Goal: Task Accomplishment & Management: Complete application form

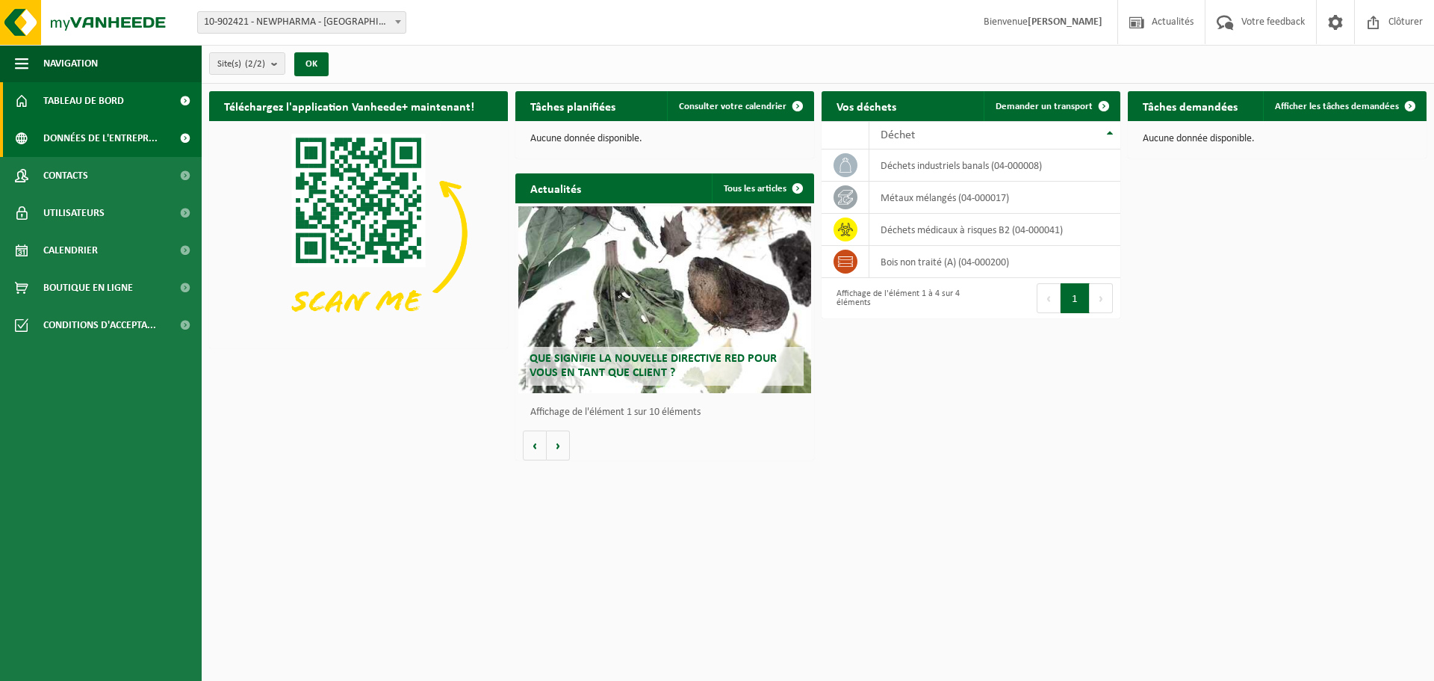
click at [85, 138] on span "Données de l'entrepr..." at bounding box center [100, 138] width 114 height 37
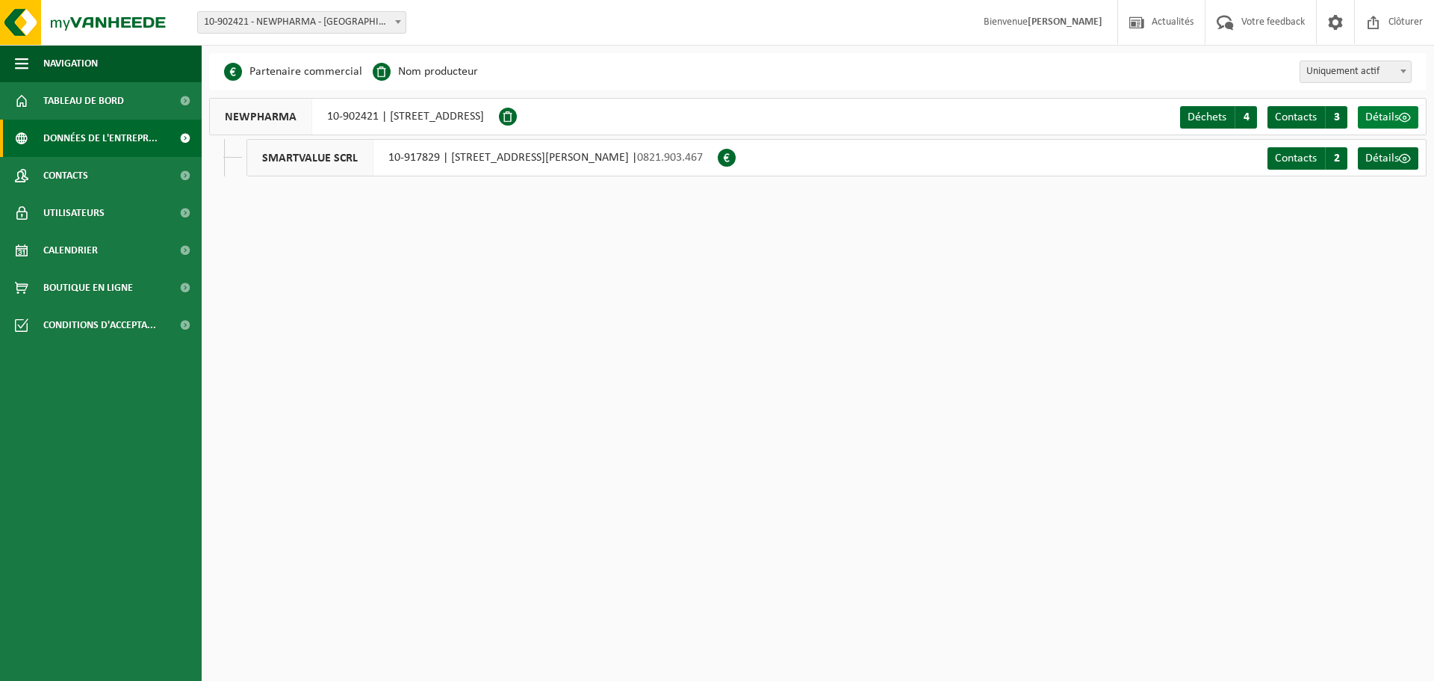
click at [1410, 115] on span at bounding box center [1405, 117] width 12 height 12
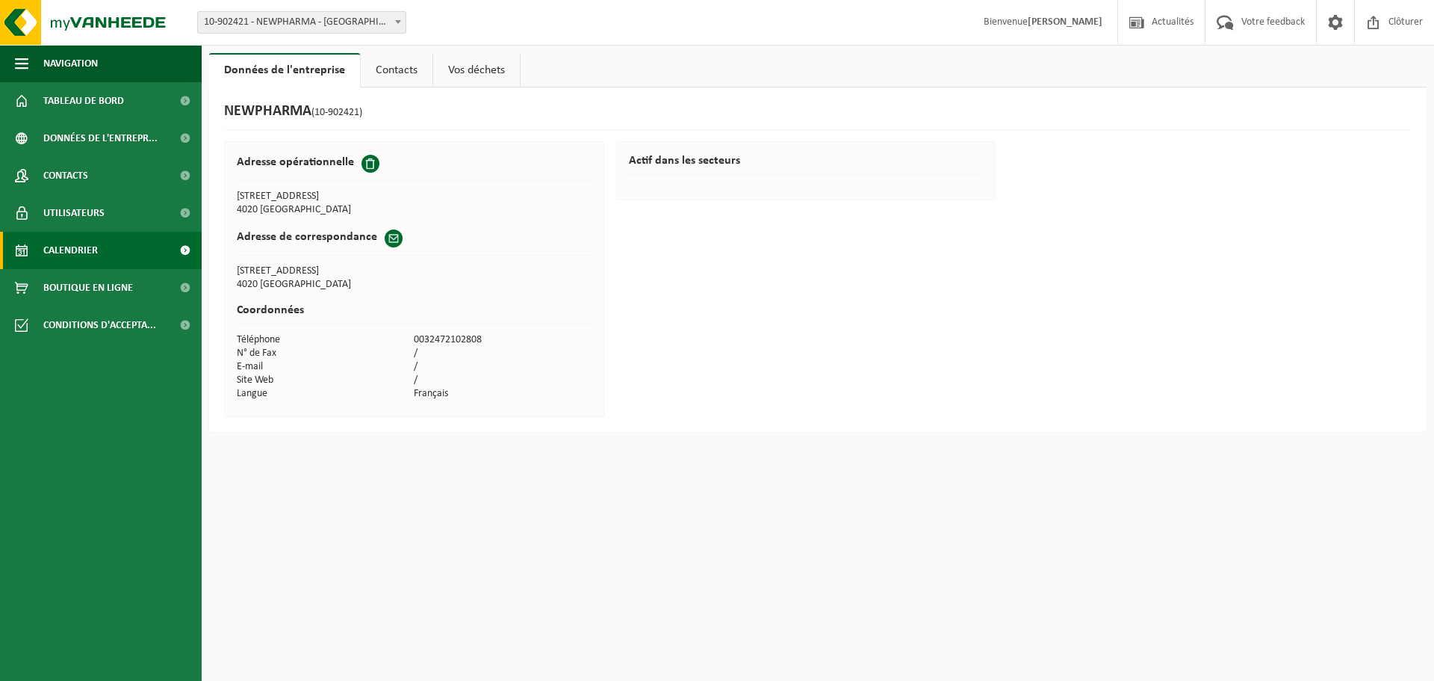
click at [96, 257] on span "Calendrier" at bounding box center [70, 250] width 55 height 37
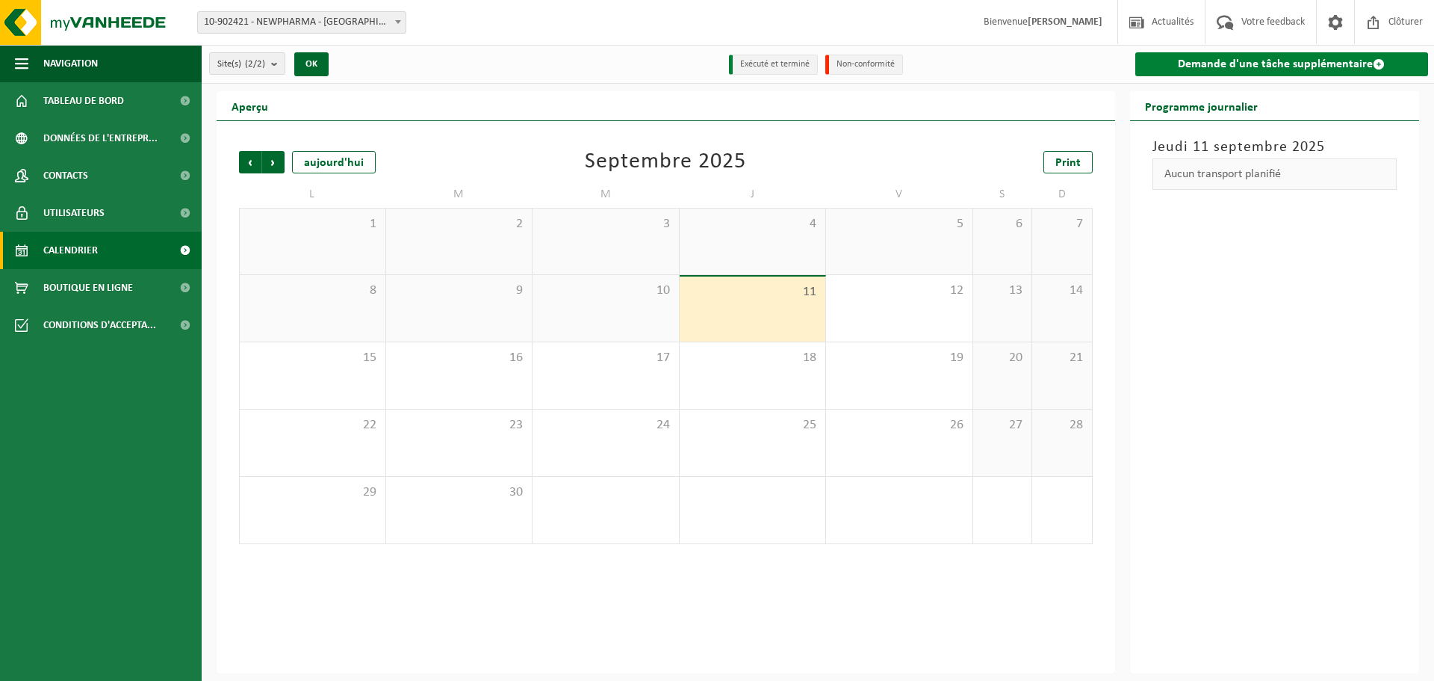
click at [1206, 69] on link "Demande d'une tâche supplémentaire" at bounding box center [1282, 64] width 294 height 24
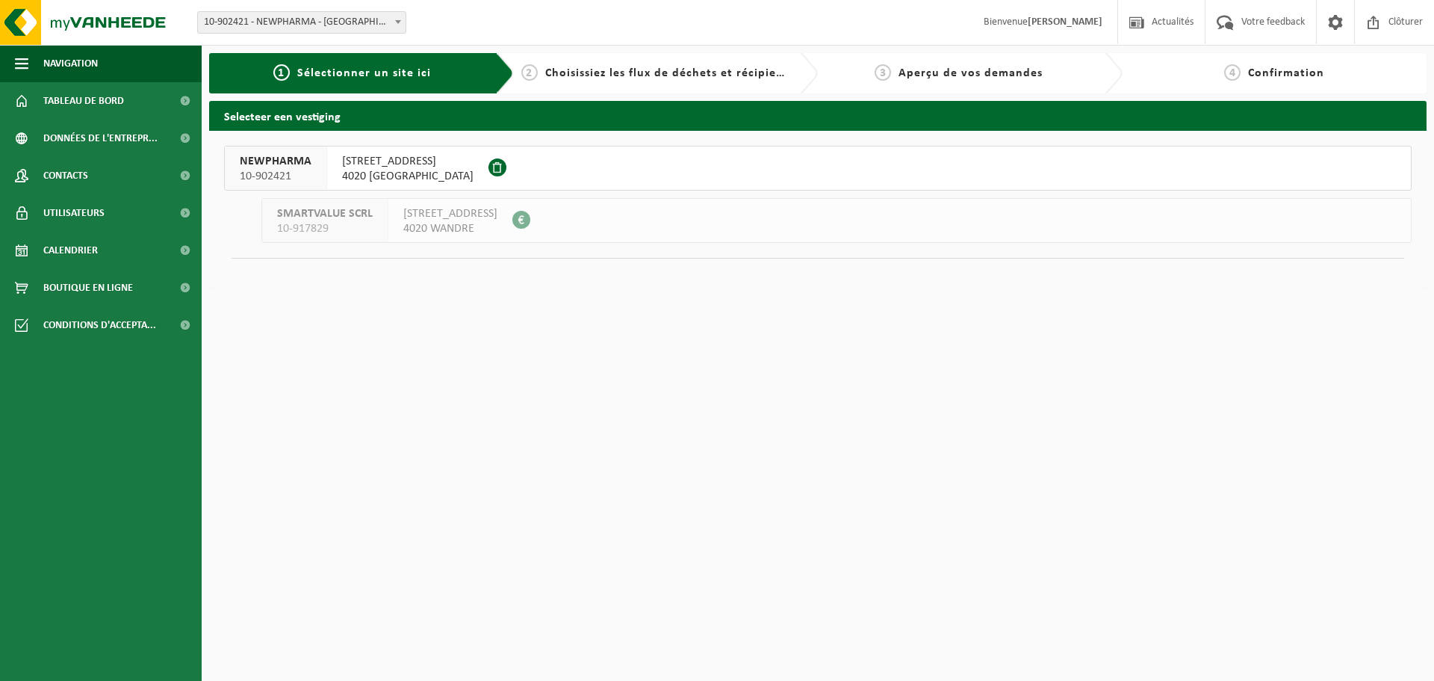
click at [421, 157] on span "[STREET_ADDRESS]" at bounding box center [407, 161] width 131 height 15
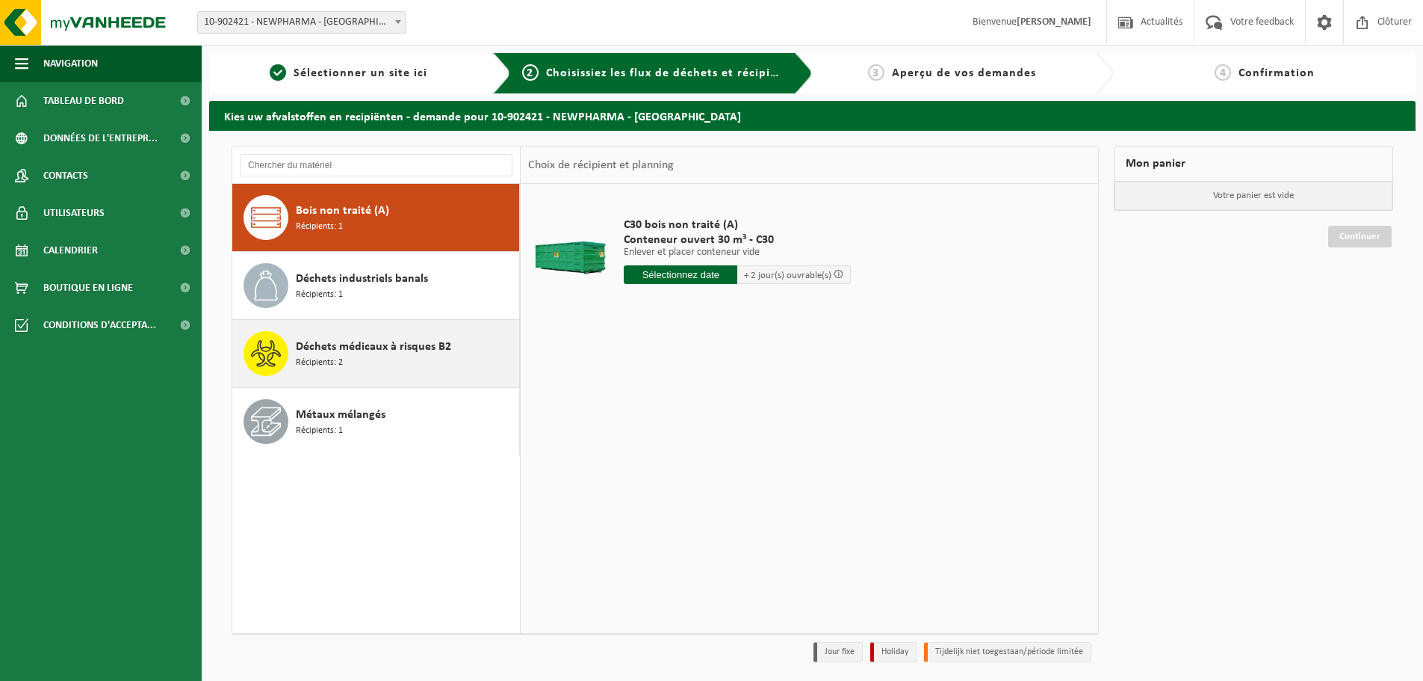
click at [371, 363] on div "Déchets médicaux à risques B2 Récipients: 2" at bounding box center [406, 353] width 220 height 45
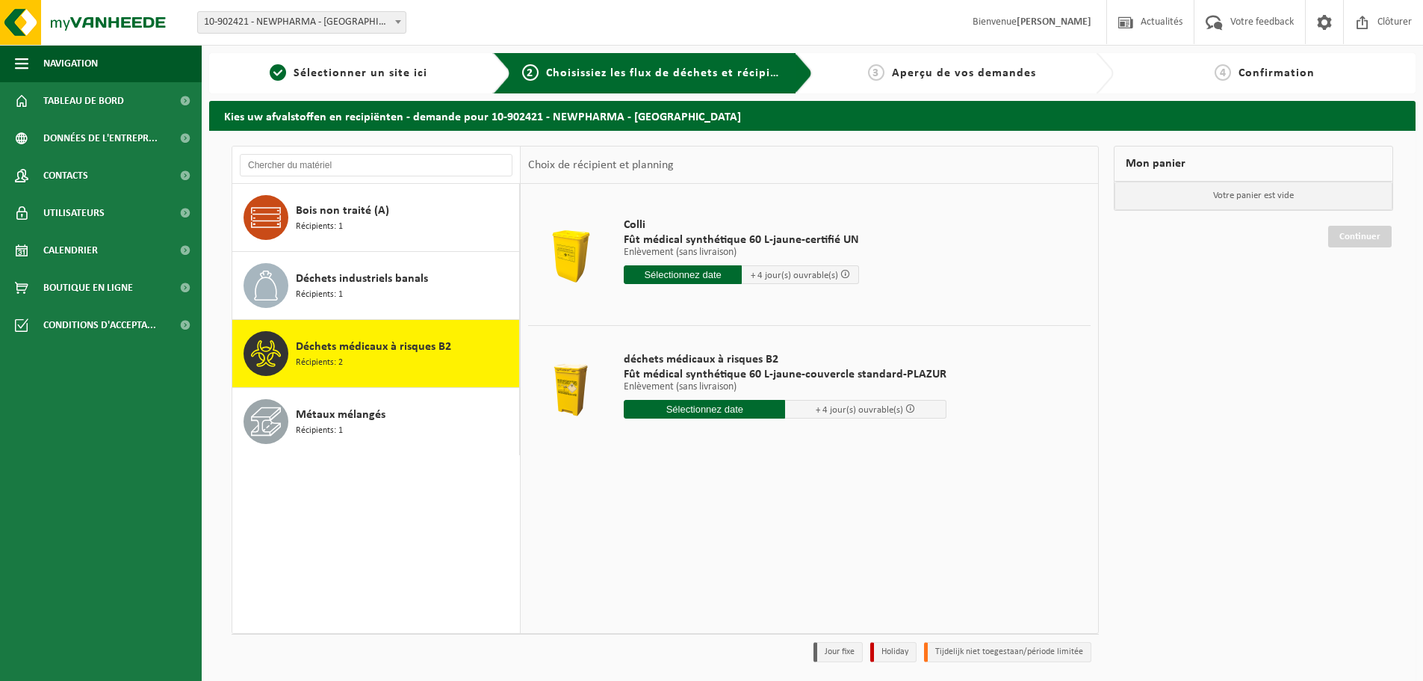
click at [769, 270] on span "+ 4 jour(s) ouvrable(s)" at bounding box center [794, 275] width 87 height 10
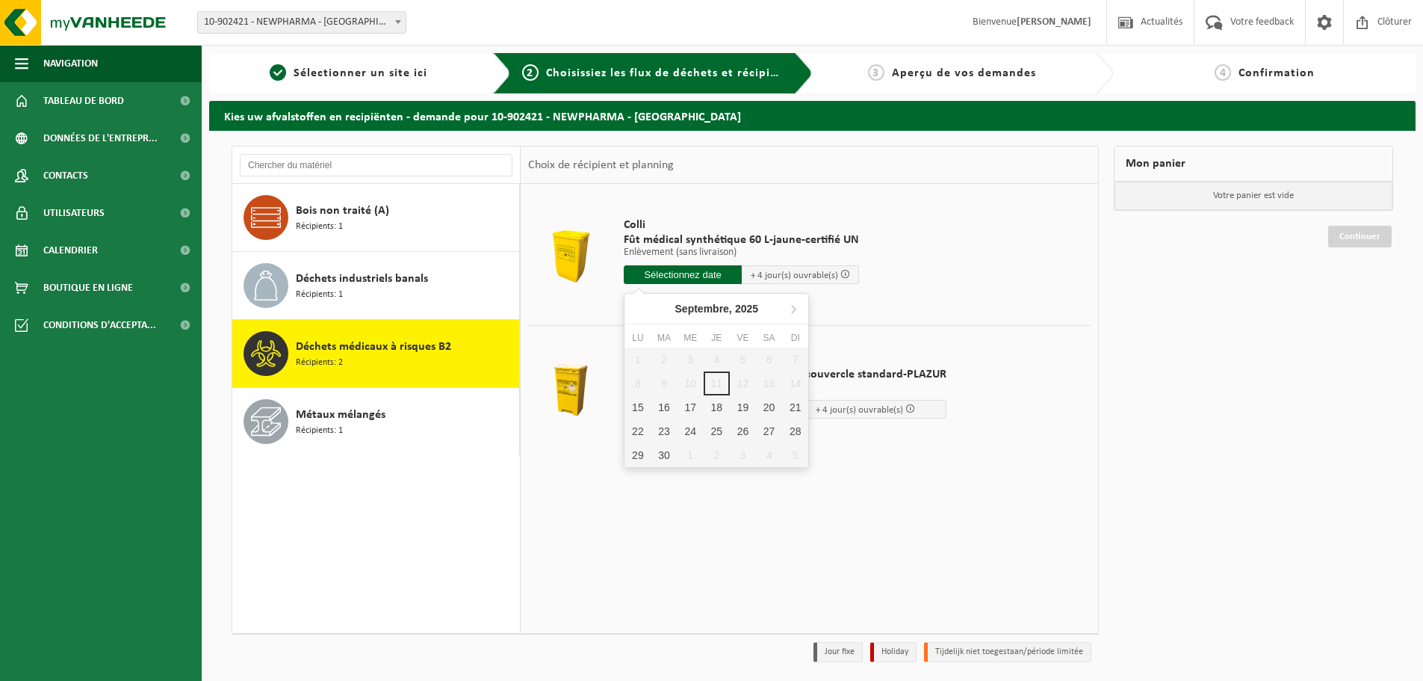
click at [653, 273] on input "text" at bounding box center [683, 274] width 118 height 19
click at [711, 385] on div "1 2 3 4 5 6 7 8 9 10 11 12 13 14 15 16 17 18 19 20 21 22 23 24 25 26 27 28 29 3…" at bounding box center [716, 407] width 184 height 120
click at [645, 404] on div "15" at bounding box center [637, 407] width 26 height 24
type input "à partir de 2025-09-15"
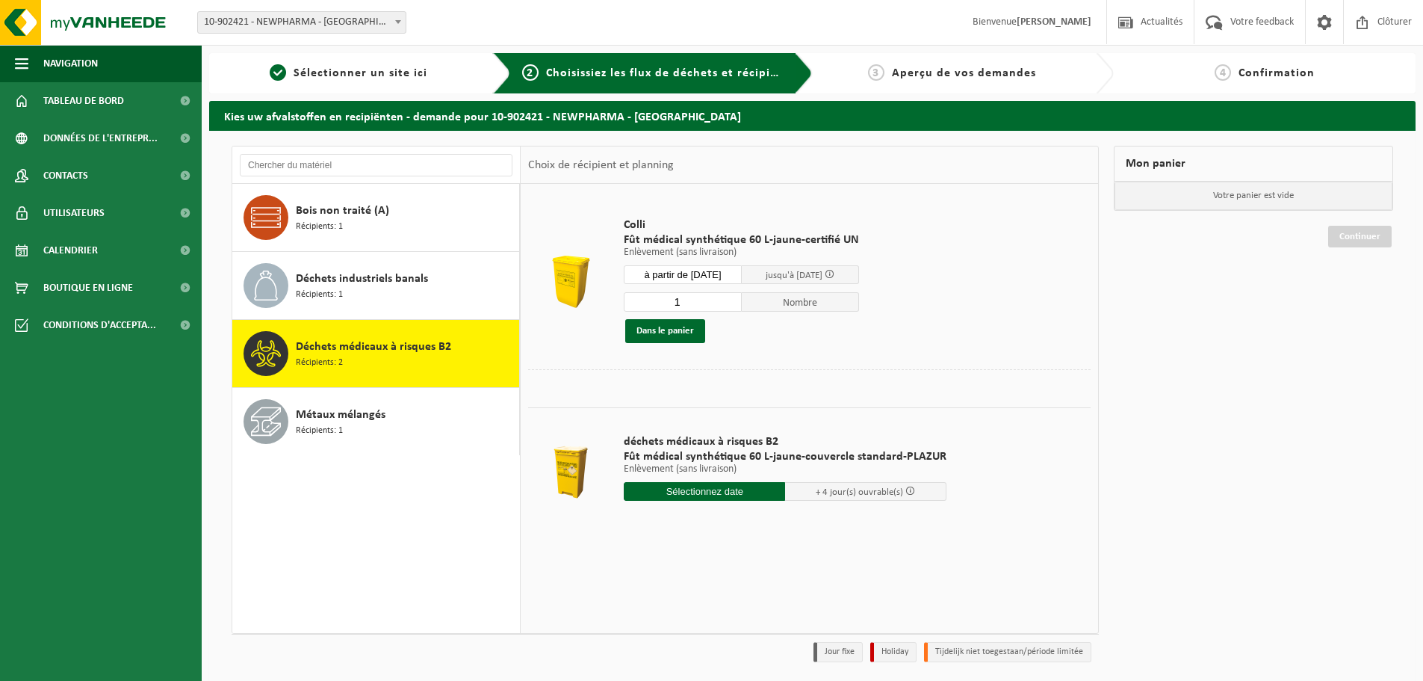
click at [716, 307] on input "1" at bounding box center [683, 301] width 118 height 19
type input "20"
click at [850, 344] on div "Colli Fût médical synthétique 60 L-jaune-certifié UN Enlèvement (sans livraison…" at bounding box center [741, 279] width 250 height 155
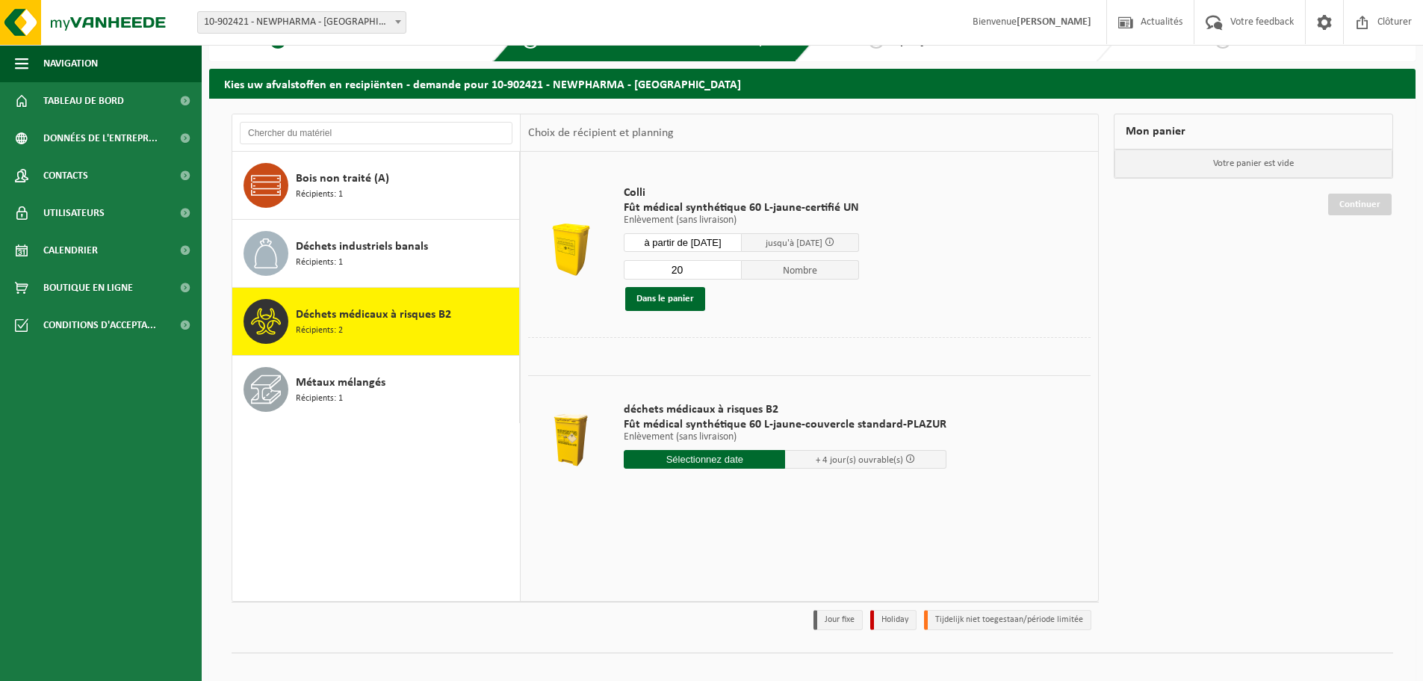
scroll to position [49, 0]
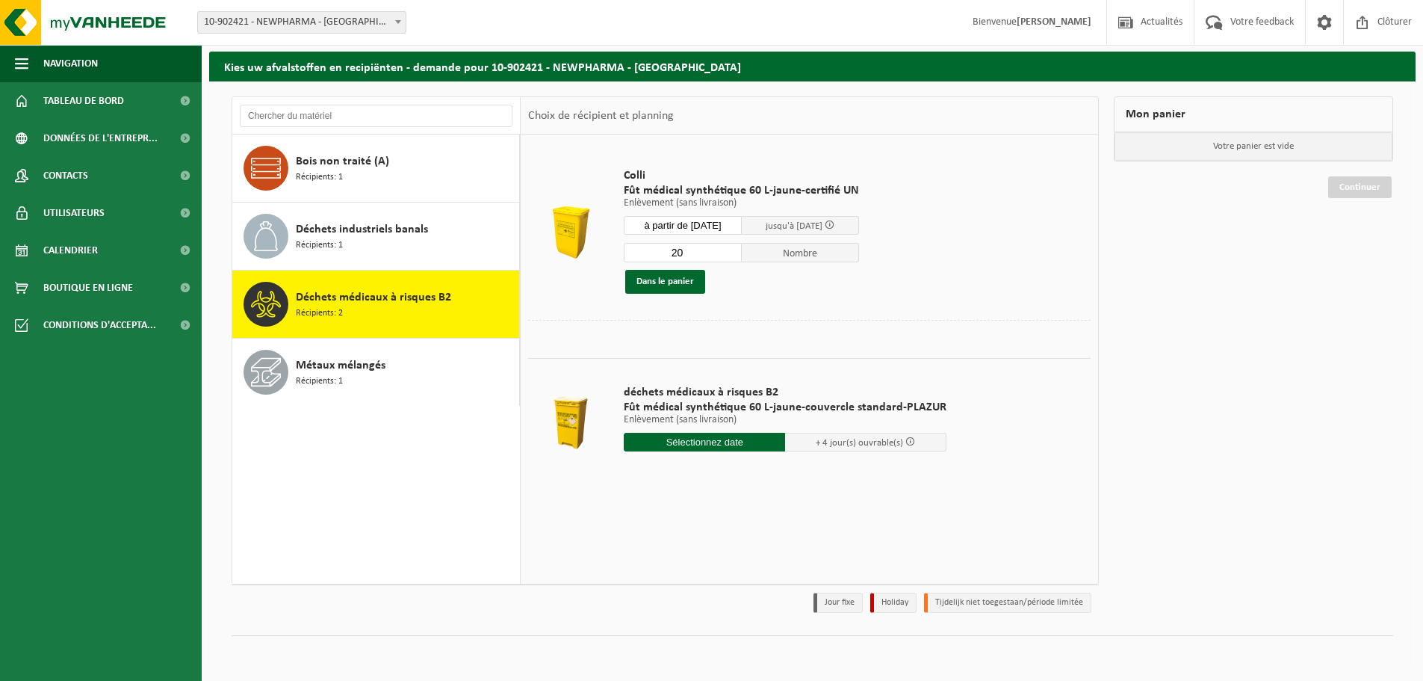
click at [694, 435] on input "text" at bounding box center [704, 442] width 161 height 19
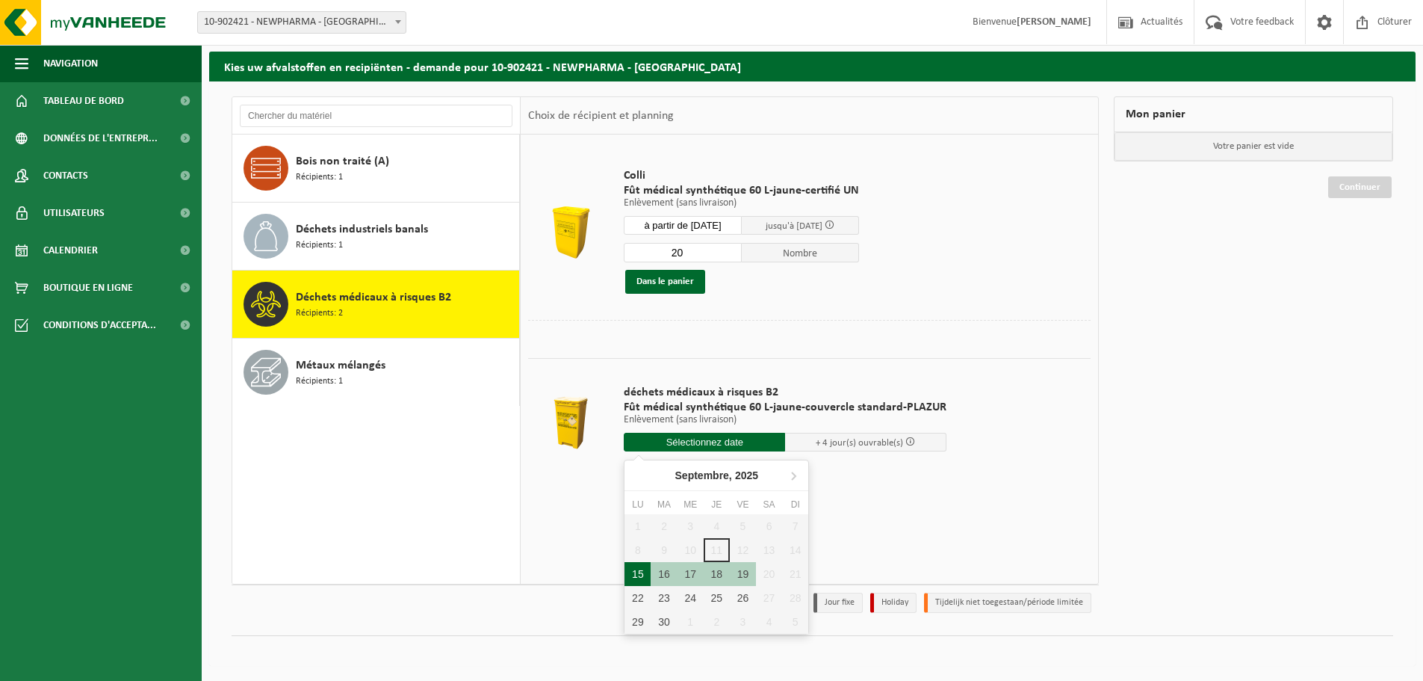
click at [639, 576] on div "15" at bounding box center [637, 574] width 26 height 24
type input "à partir de 2025-09-15"
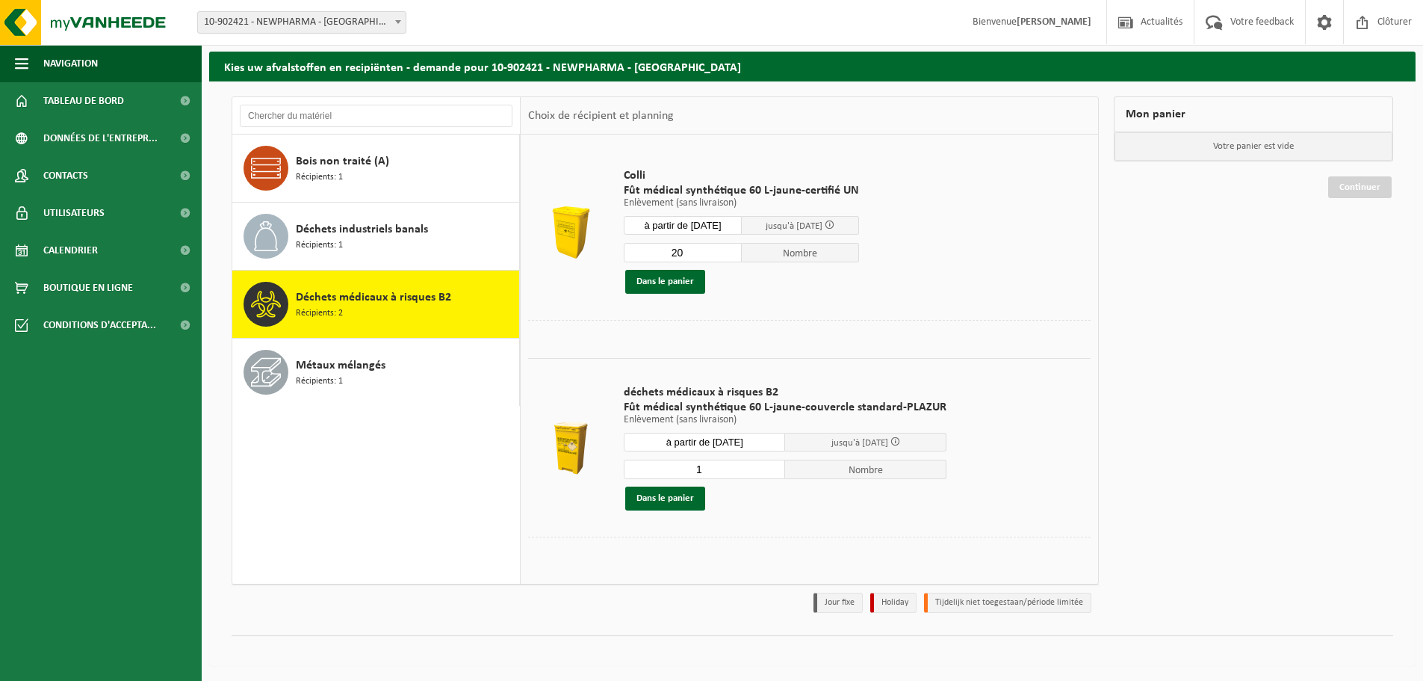
drag, startPoint x: 729, startPoint y: 467, endPoint x: 663, endPoint y: 460, distance: 66.1
click at [663, 460] on input "1" at bounding box center [704, 468] width 161 height 19
type input "20"
click at [784, 279] on div "Dans le panier" at bounding box center [741, 282] width 235 height 24
drag, startPoint x: 684, startPoint y: 248, endPoint x: 644, endPoint y: 245, distance: 40.4
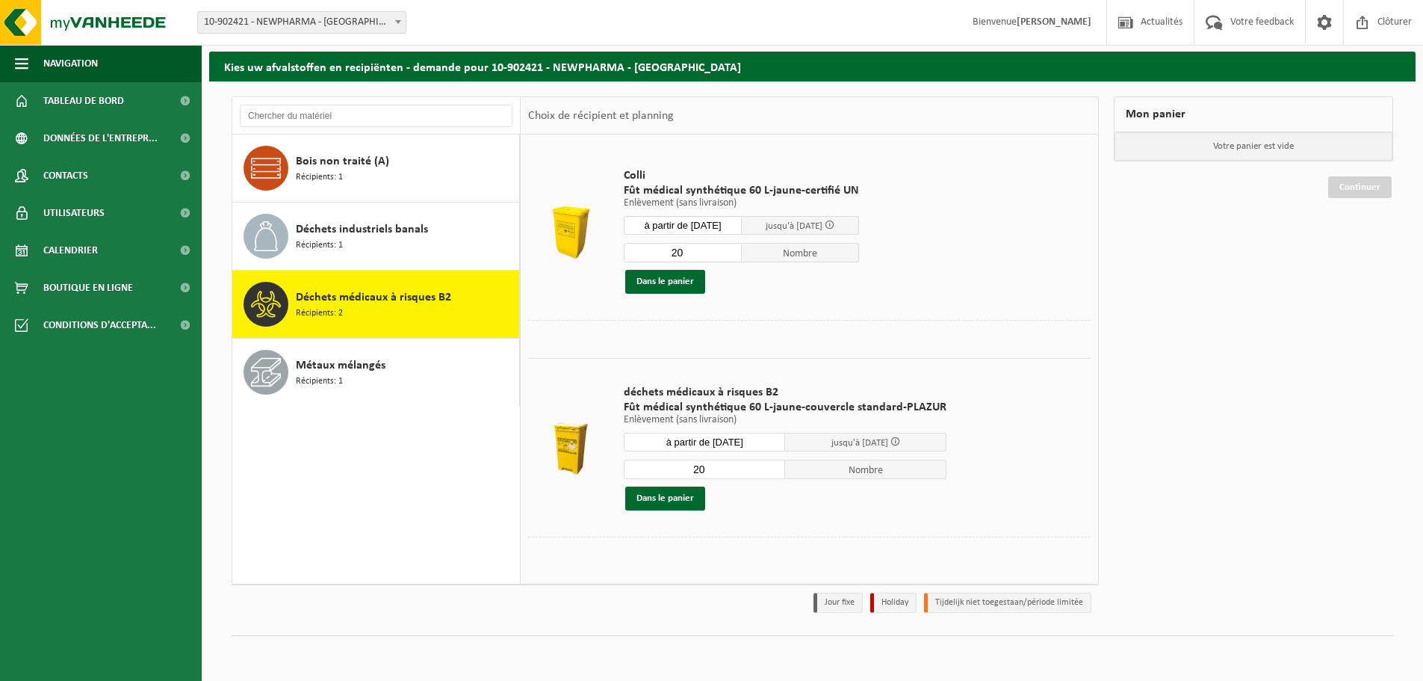
click at [644, 245] on input "20" at bounding box center [683, 252] width 118 height 19
type input "0"
click at [1032, 247] on td "Colli Fût médical synthétique 60 L-jaune-certifié UN Enlèvement (sans livraison…" at bounding box center [852, 231] width 478 height 178
click at [639, 502] on button "Dans le panier" at bounding box center [665, 498] width 80 height 24
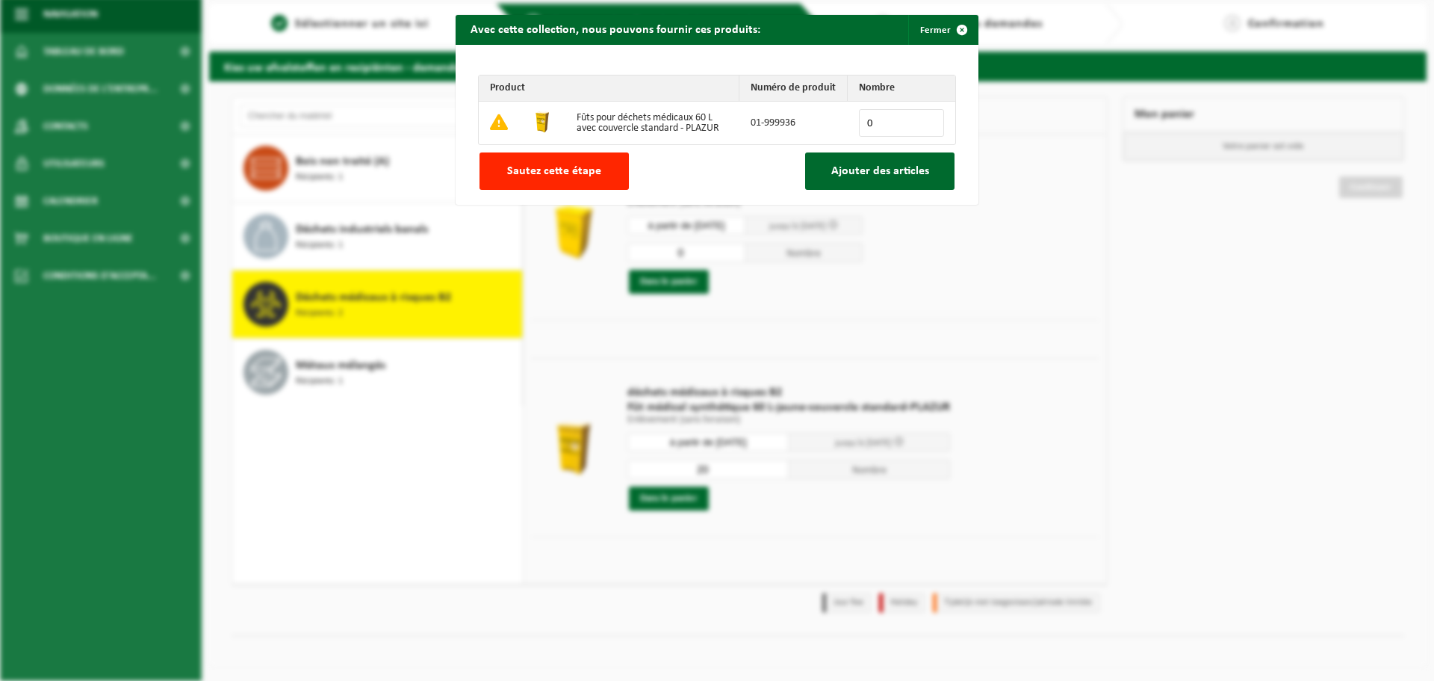
drag, startPoint x: 871, startPoint y: 118, endPoint x: 852, endPoint y: 119, distance: 18.7
click at [852, 119] on td "0" at bounding box center [902, 123] width 108 height 43
type input "20"
click at [830, 118] on td "01-999936" at bounding box center [794, 123] width 108 height 43
click at [815, 171] on button "Ajouter des articles" at bounding box center [879, 170] width 149 height 37
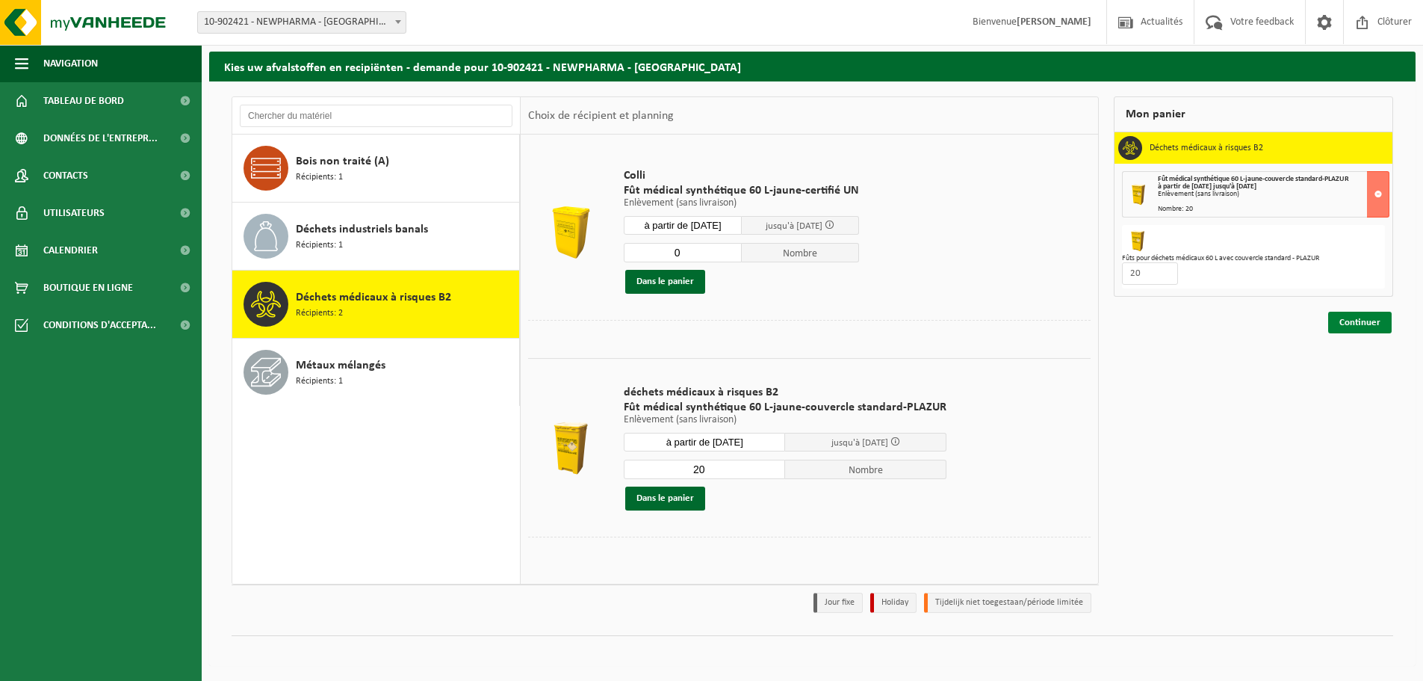
click at [1377, 323] on link "Continuer" at bounding box center [1359, 322] width 63 height 22
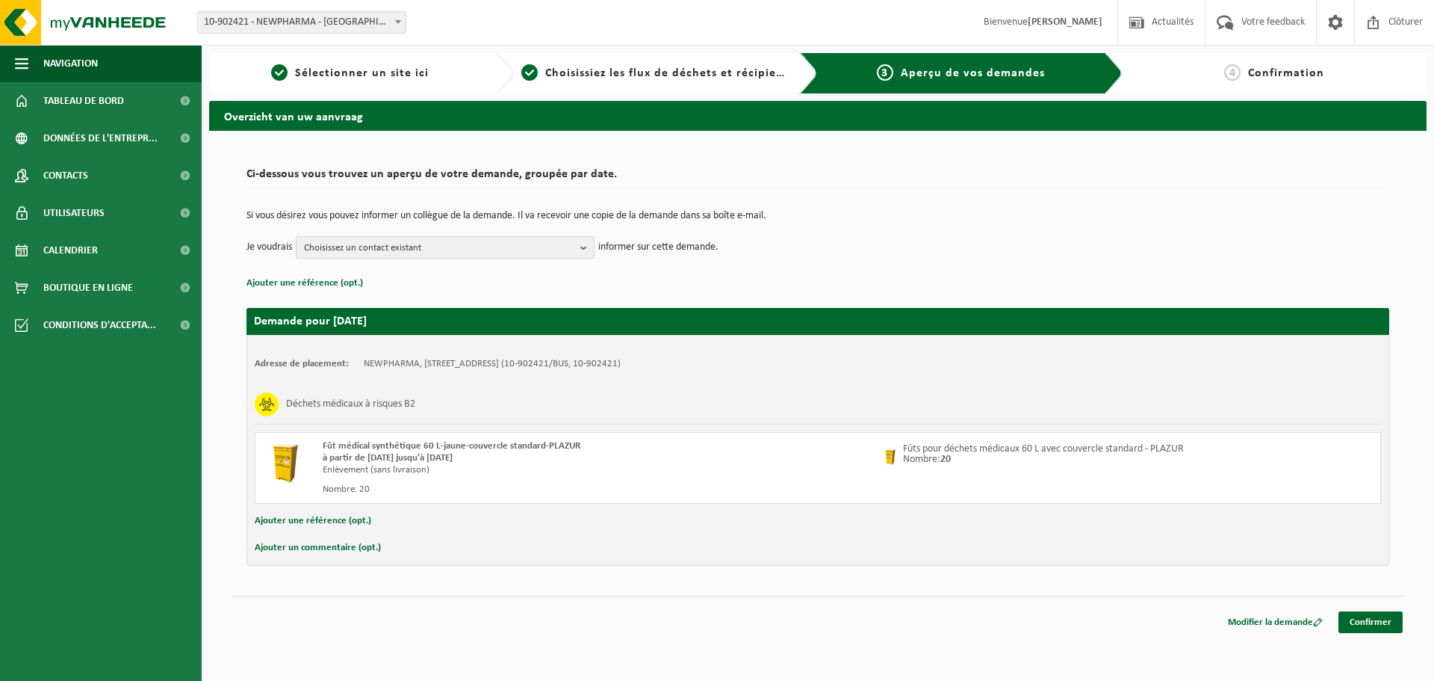
click at [398, 252] on span "Choisissez un contact existant" at bounding box center [439, 248] width 270 height 22
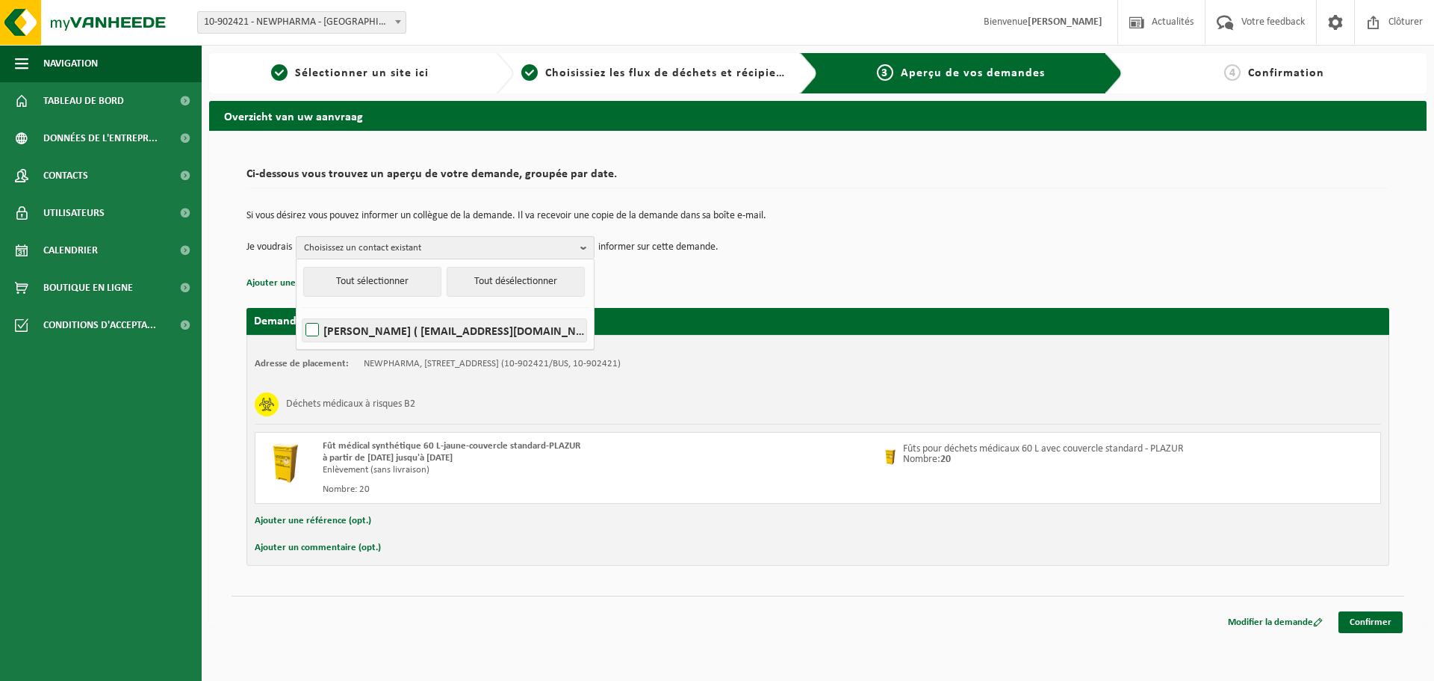
click at [432, 328] on label "SANDRINE CLAESSENS ( scl@newpharma.be )" at bounding box center [445, 330] width 284 height 22
click at [300, 311] on input "SANDRINE CLAESSENS ( scl@newpharma.be )" at bounding box center [300, 311] width 1 height 1
click at [432, 328] on label "SANDRINE CLAESSENS ( scl@newpharma.be )" at bounding box center [445, 330] width 284 height 22
click at [300, 311] on input "SANDRINE CLAESSENS ( scl@newpharma.be )" at bounding box center [300, 311] width 1 height 1
checkbox input "false"
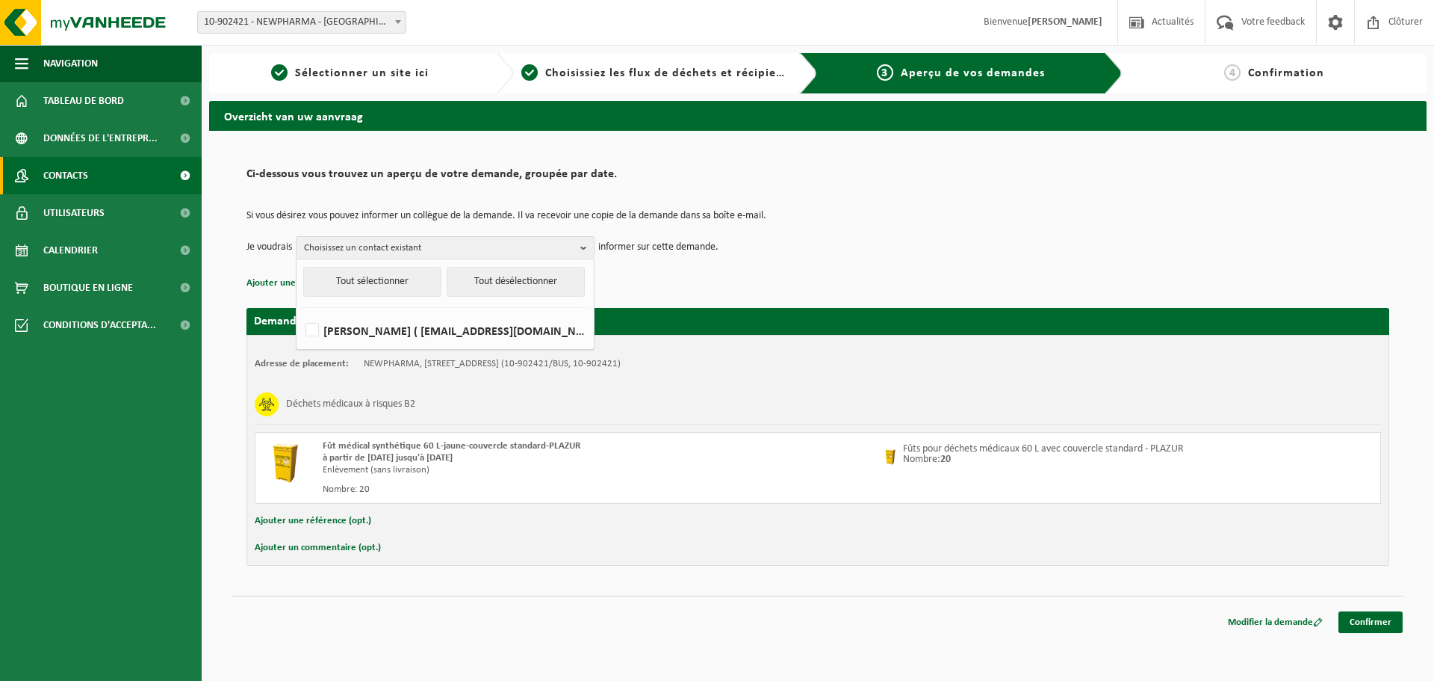
click at [79, 180] on span "Contacts" at bounding box center [65, 175] width 45 height 37
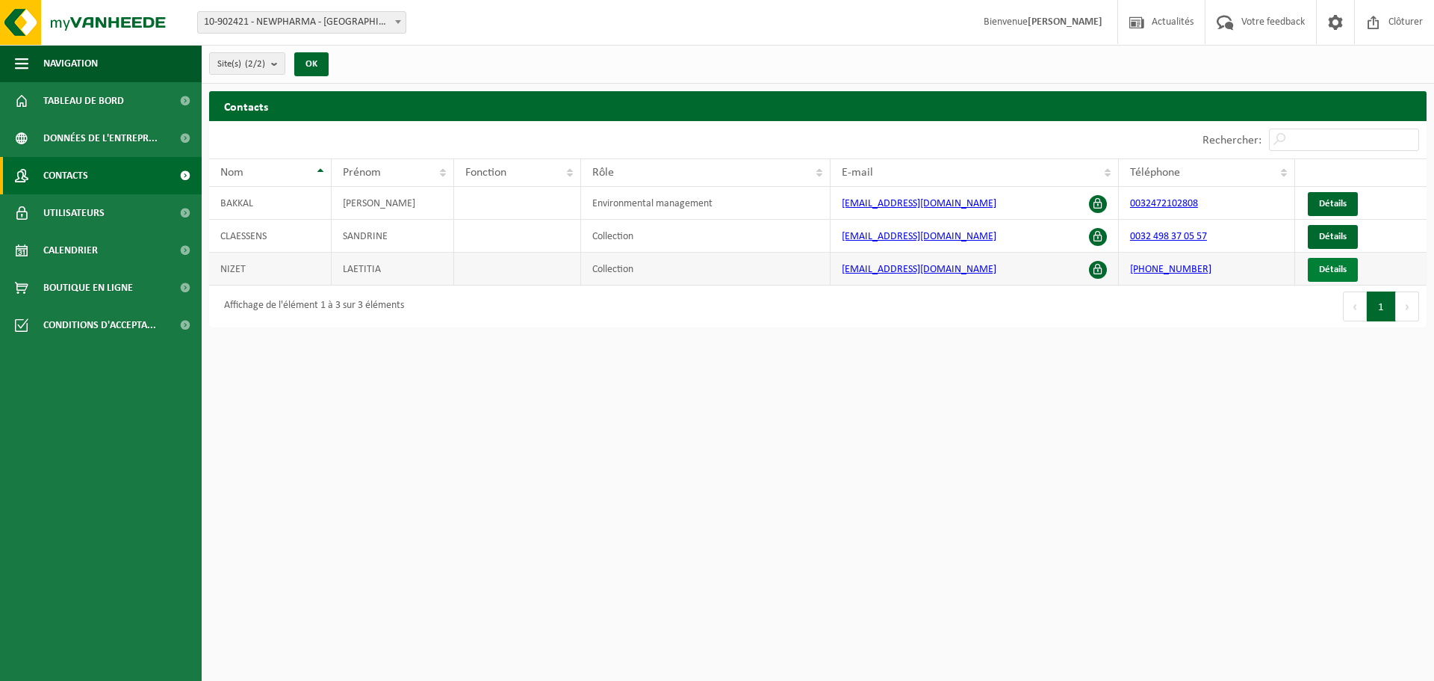
click at [1323, 271] on span "Détails" at bounding box center [1333, 269] width 28 height 10
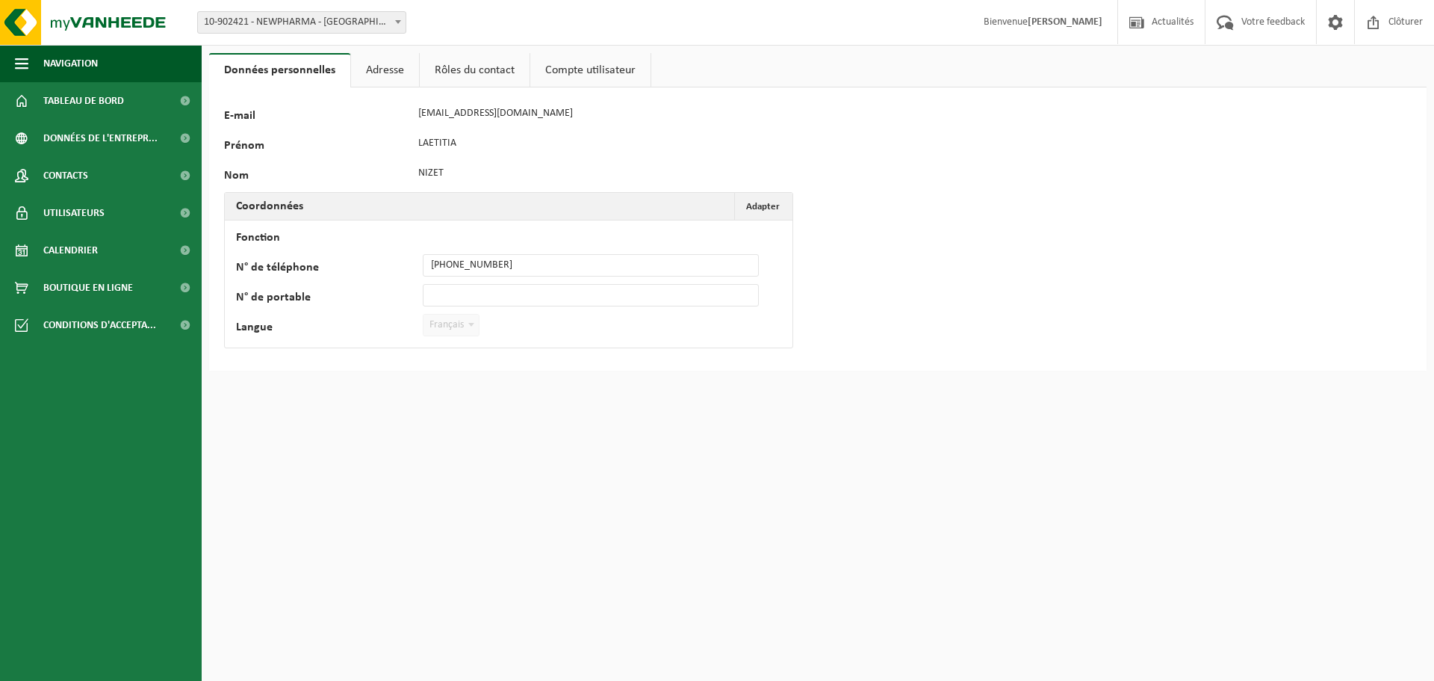
drag, startPoint x: 410, startPoint y: 69, endPoint x: 485, endPoint y: 86, distance: 76.6
click at [409, 69] on link "Adresse" at bounding box center [385, 70] width 68 height 34
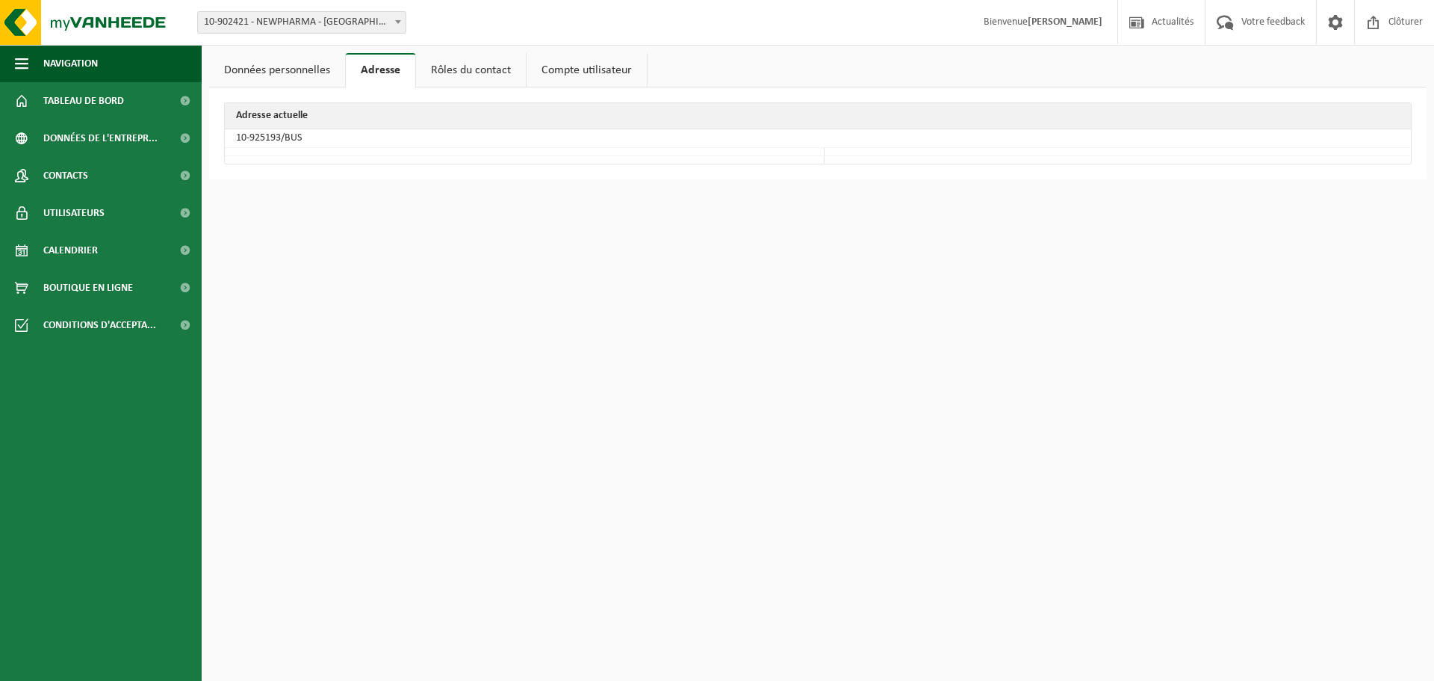
click at [485, 86] on link "Rôles du contact" at bounding box center [471, 70] width 110 height 34
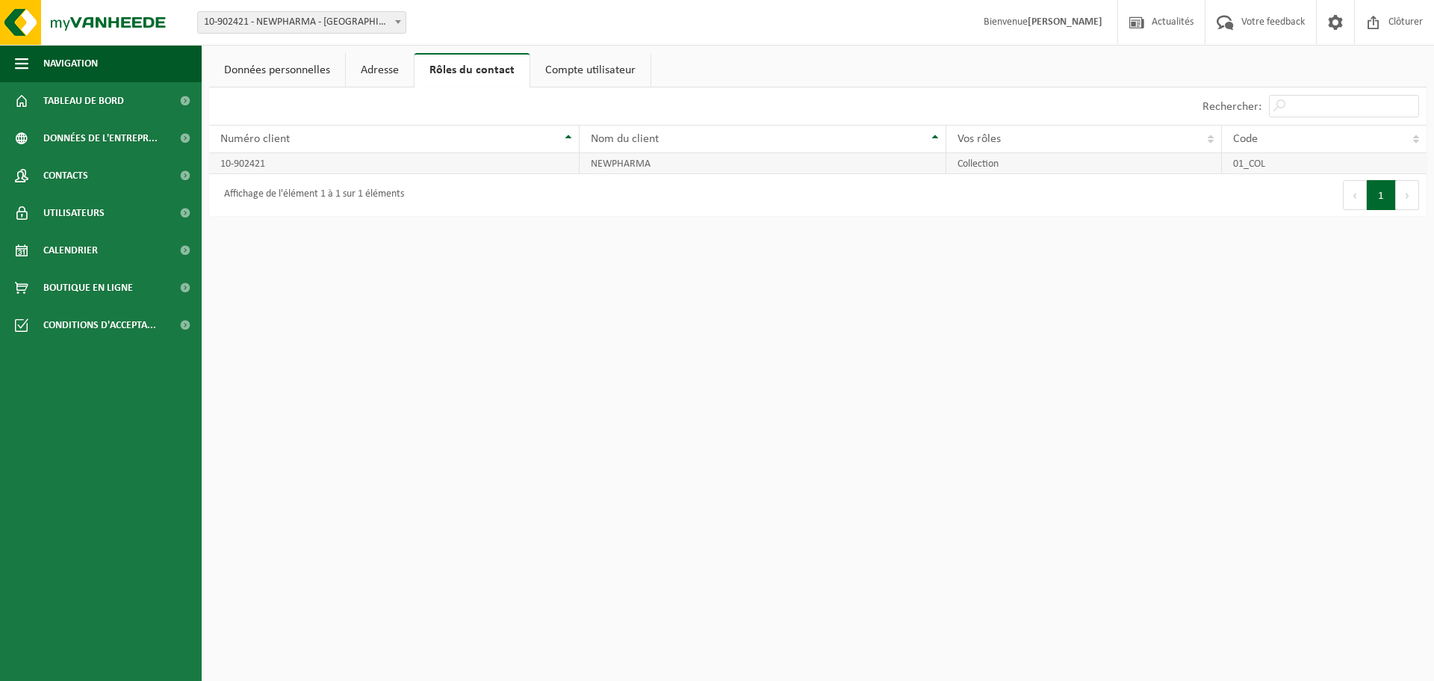
click at [1162, 165] on td "Collection" at bounding box center [1084, 163] width 276 height 21
click at [621, 73] on link "Compte utilisateur" at bounding box center [590, 70] width 120 height 34
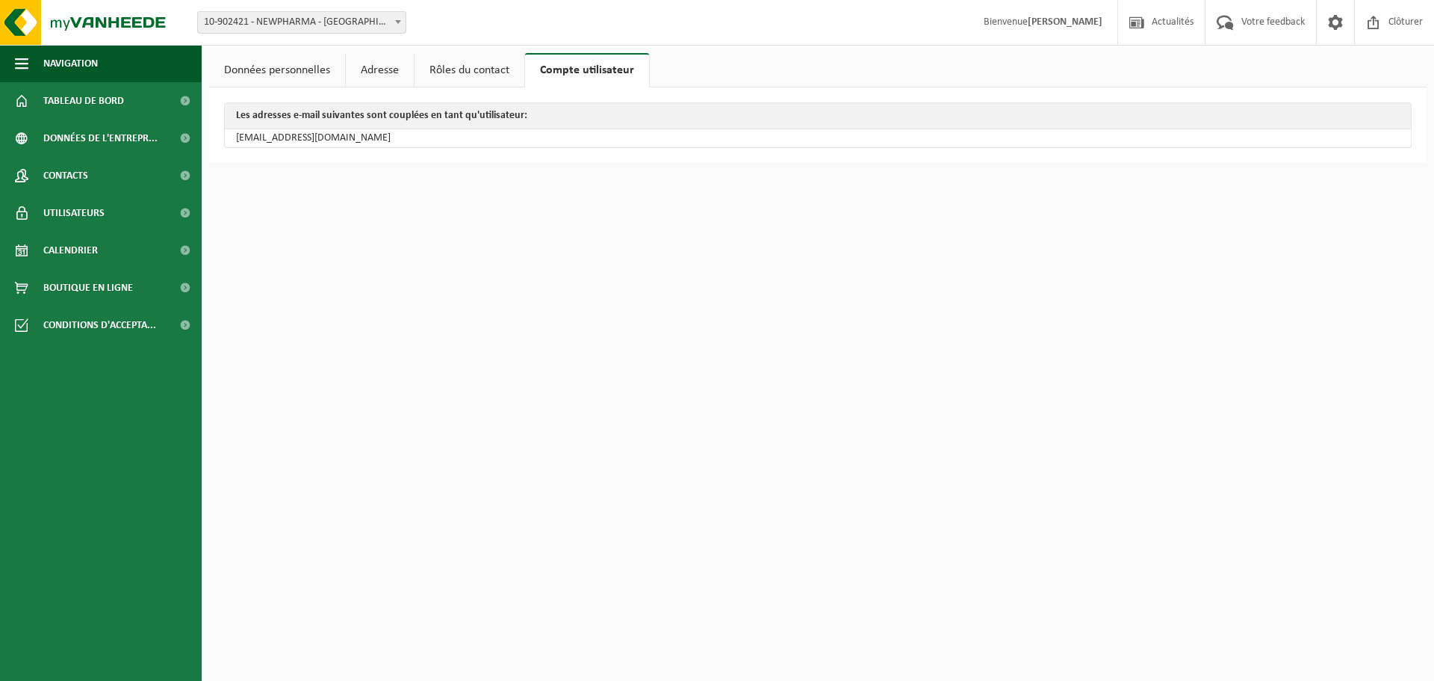
click at [485, 135] on td "[EMAIL_ADDRESS][DOMAIN_NAME]" at bounding box center [818, 138] width 1186 height 18
click at [469, 73] on link "Rôles du contact" at bounding box center [470, 70] width 110 height 34
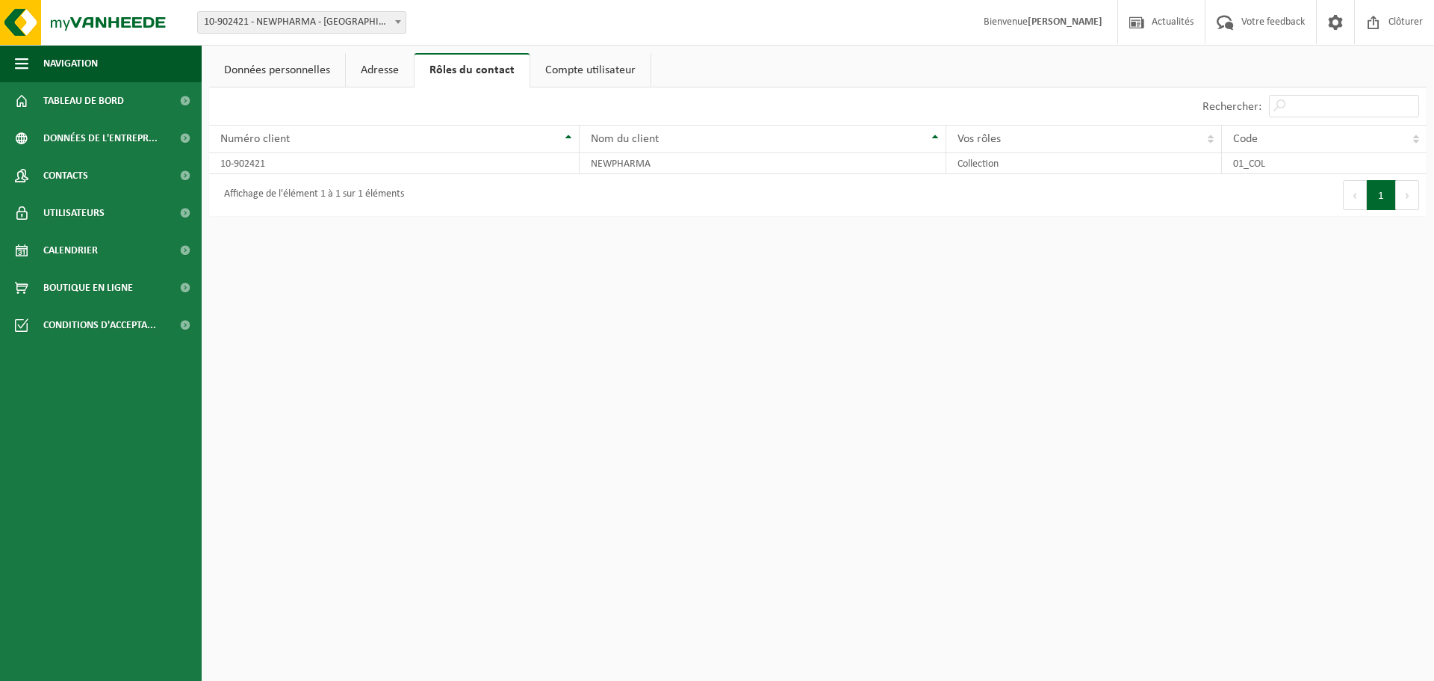
click at [359, 55] on link "Adresse" at bounding box center [380, 70] width 68 height 34
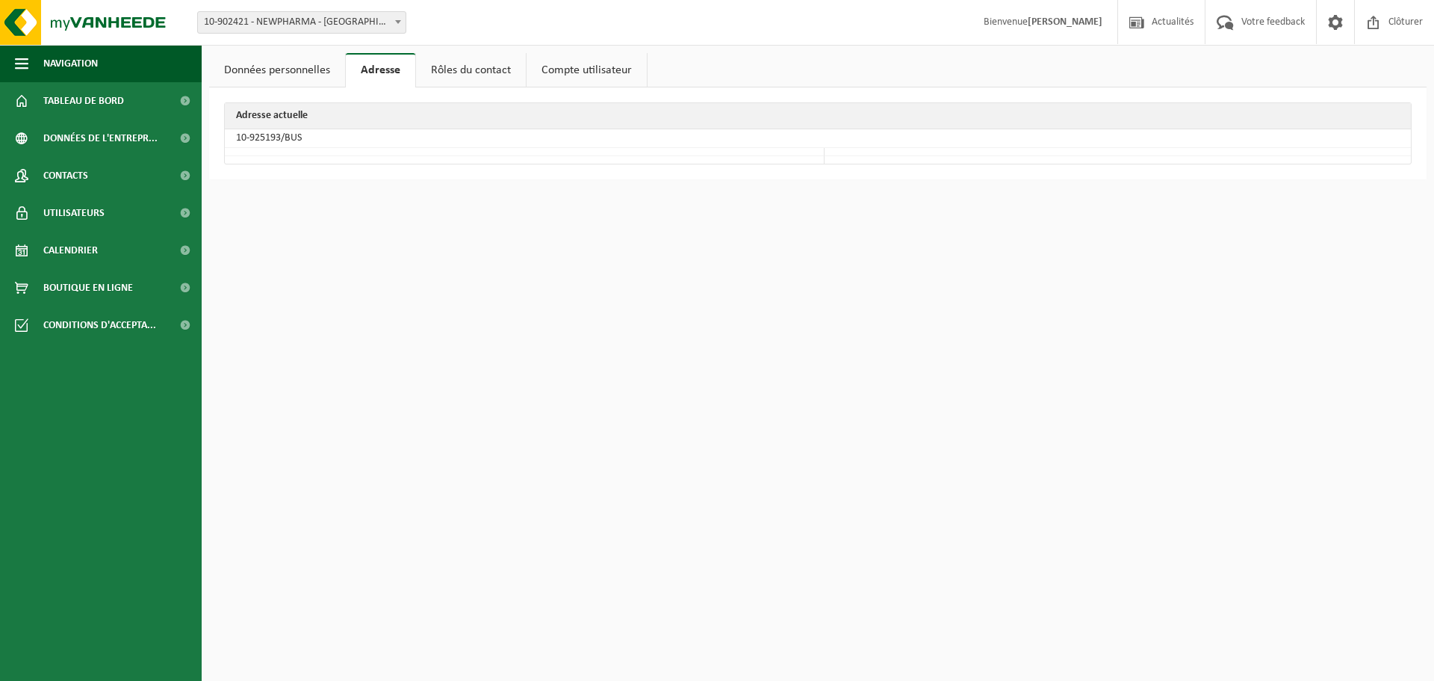
click at [293, 49] on div "Données personnelles Adresse Rôles du contact Compte utilisateur 99081 E-mail l…" at bounding box center [717, 97] width 1434 height 194
click at [284, 62] on link "Données personnelles" at bounding box center [277, 70] width 136 height 34
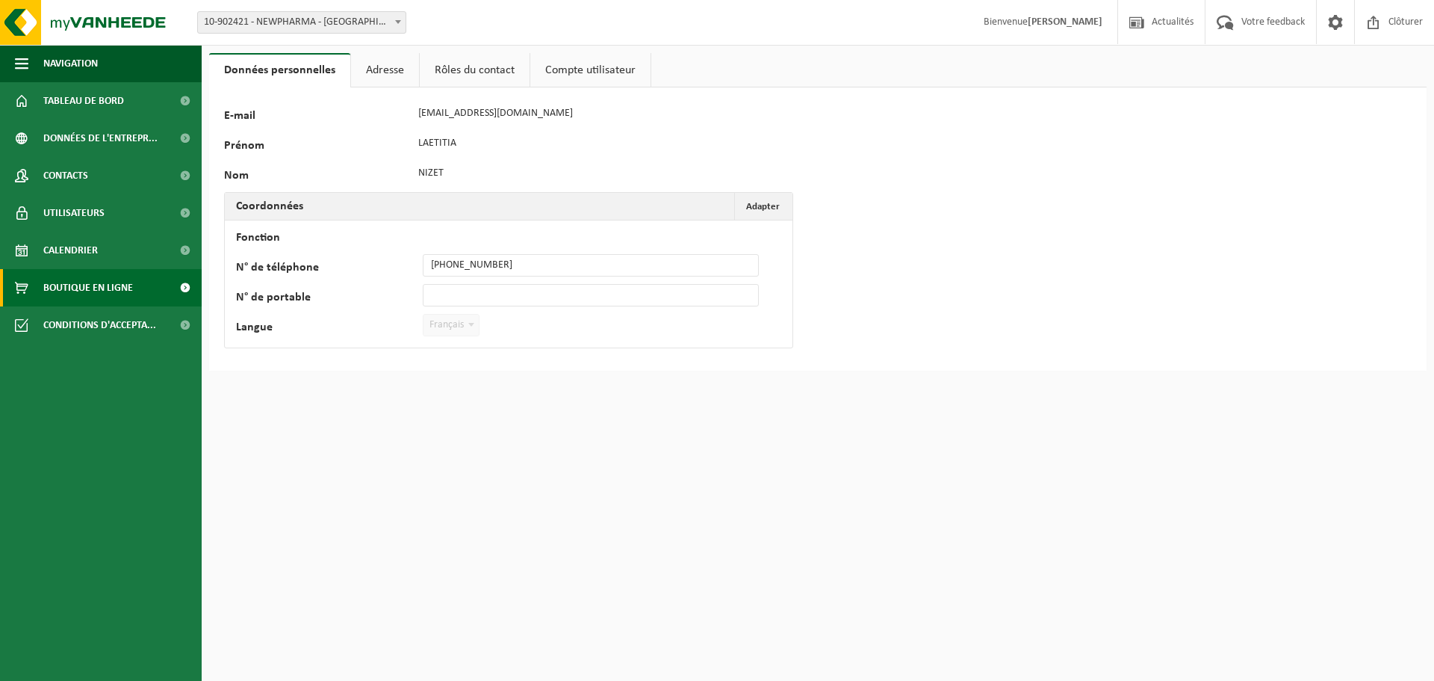
click at [120, 279] on span "Boutique en ligne" at bounding box center [88, 287] width 90 height 37
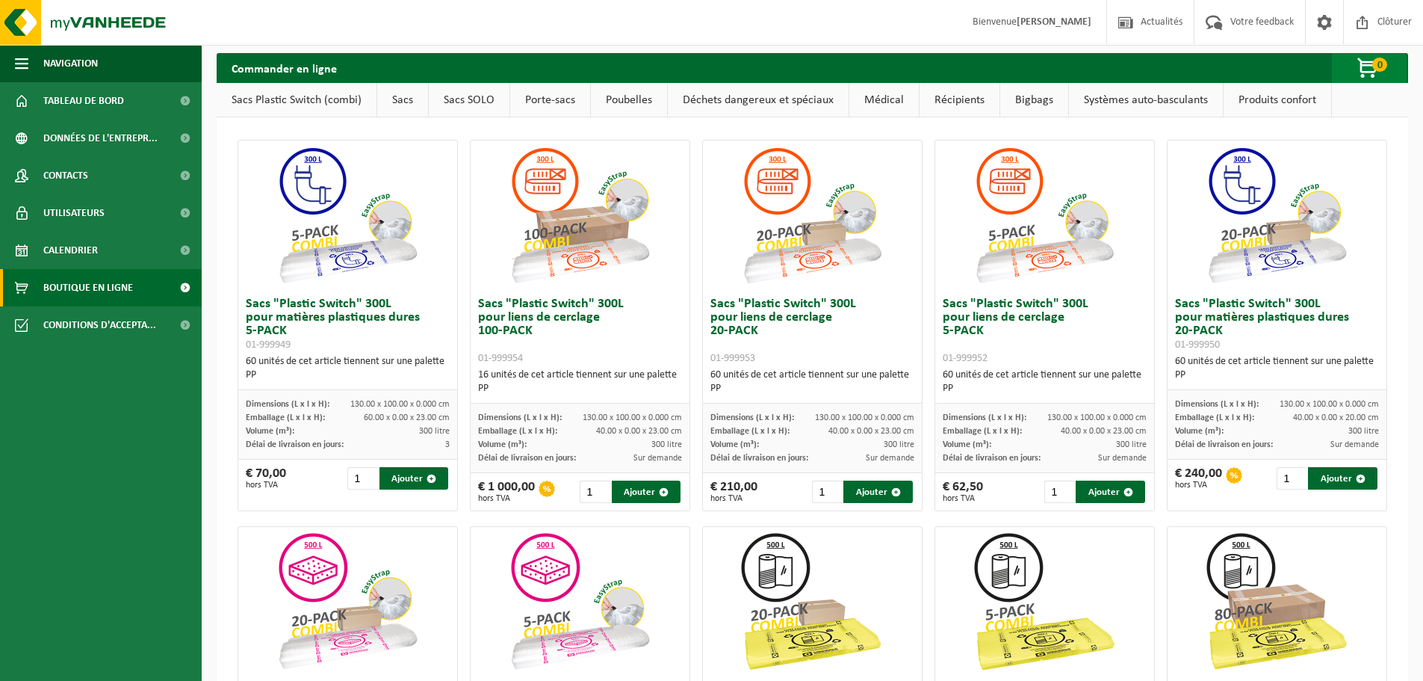
click at [1371, 68] on span "button" at bounding box center [1368, 69] width 75 height 30
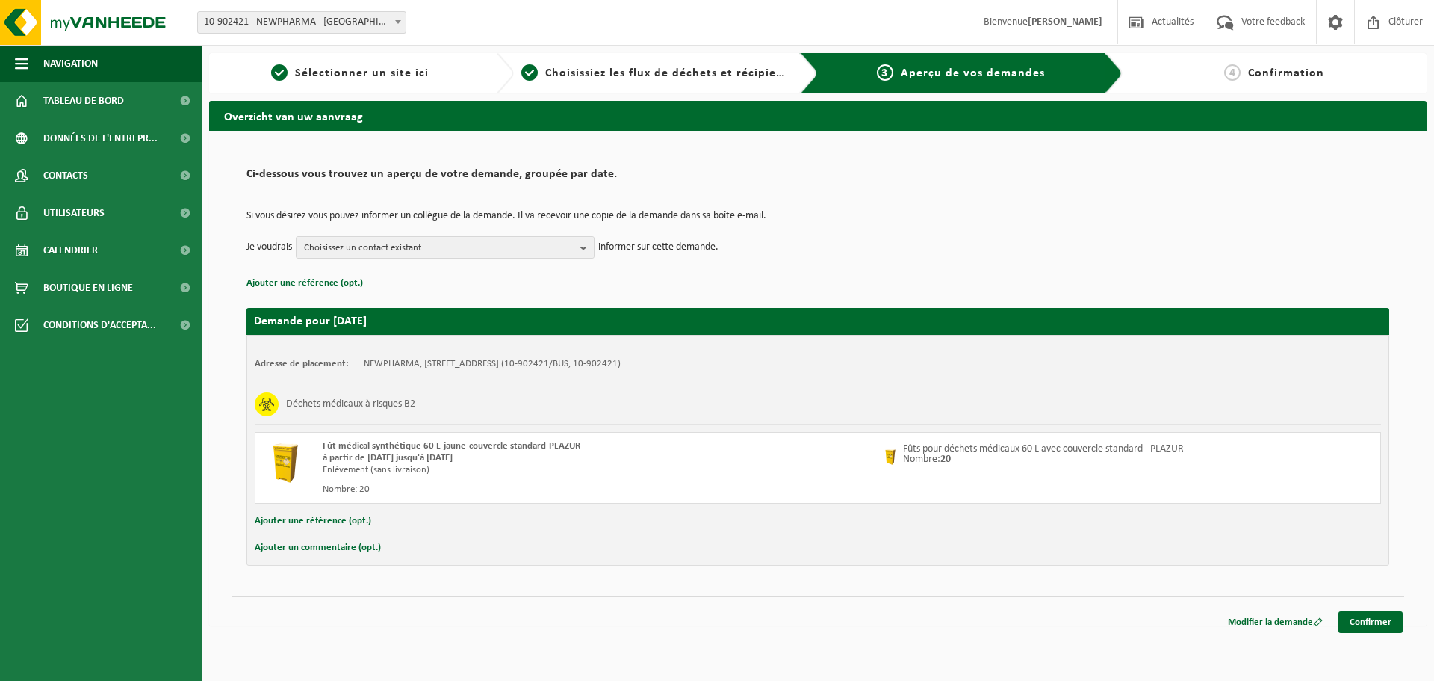
click at [1017, 257] on td "Je voudrais Choisissez un contact existant Tout sélectionner Tout désélectionne…" at bounding box center [818, 247] width 1143 height 22
click at [349, 547] on button "Ajouter un commentaire (opt.)" at bounding box center [318, 547] width 126 height 19
click at [354, 556] on input "text" at bounding box center [841, 549] width 1049 height 22
type input "Contact existant en maladie, nouveau contact NIZET LAETITIA (lni@newpharma.be)"
click at [1383, 620] on link "Confirmer" at bounding box center [1371, 625] width 64 height 22
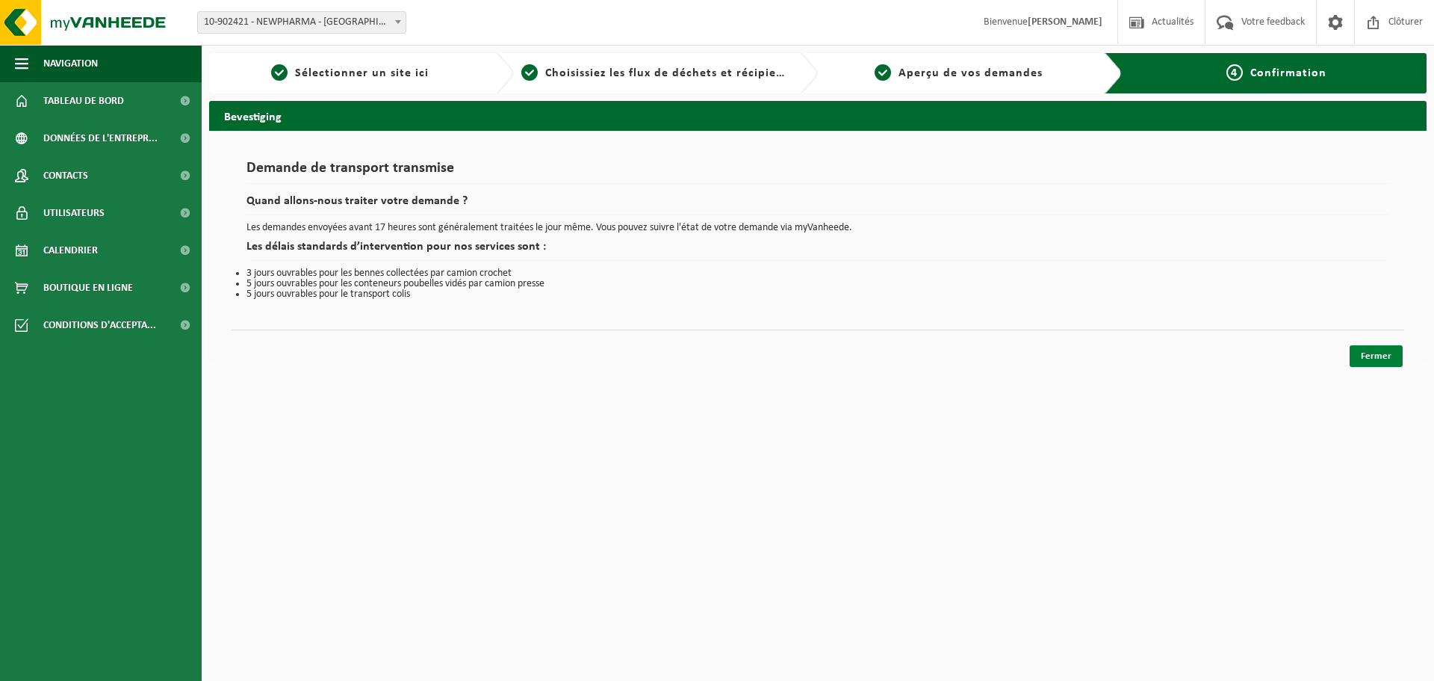
click at [1381, 358] on link "Fermer" at bounding box center [1376, 356] width 53 height 22
